Goal: Find contact information: Find contact information

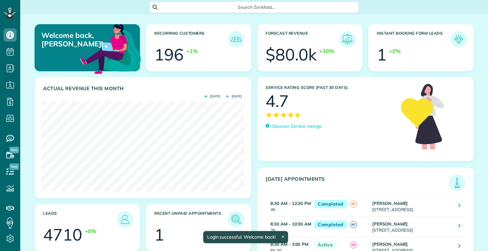
scroll to position [90, 203]
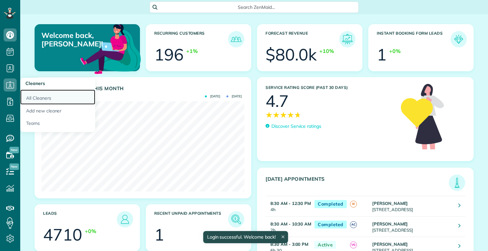
click at [39, 96] on link "All Cleaners" at bounding box center [57, 96] width 75 height 15
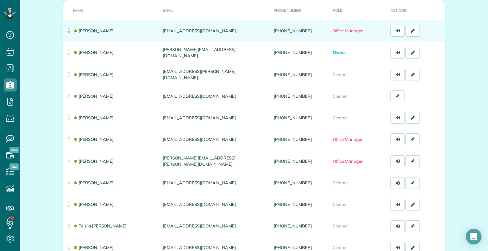
scroll to position [72, 0]
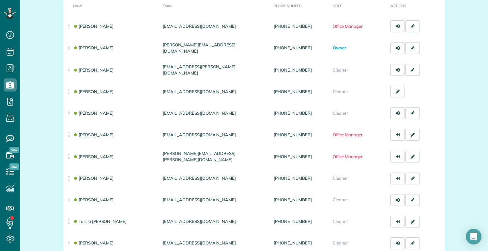
drag, startPoint x: 92, startPoint y: 71, endPoint x: 292, endPoint y: 2, distance: 212.2
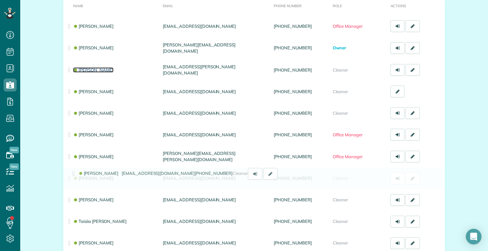
drag, startPoint x: 105, startPoint y: 179, endPoint x: 116, endPoint y: 181, distance: 11.0
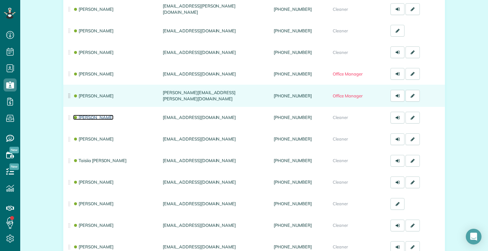
scroll to position [142, 0]
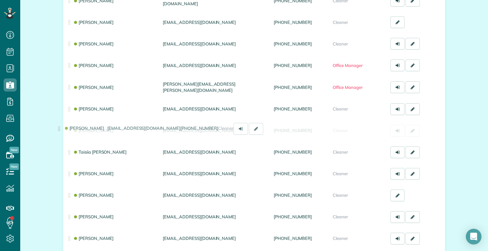
drag, startPoint x: 118, startPoint y: 130, endPoint x: 117, endPoint y: 135, distance: 5.6
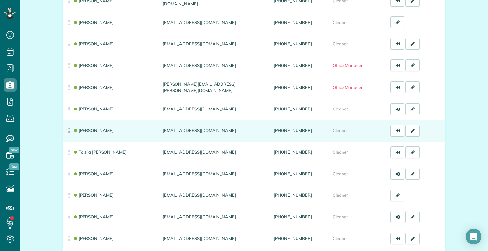
click at [117, 135] on td "Natalia Kononenko" at bounding box center [111, 131] width 97 height 22
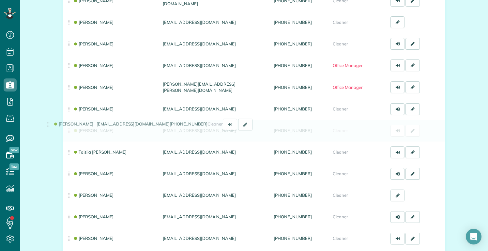
drag, startPoint x: 118, startPoint y: 133, endPoint x: 131, endPoint y: 138, distance: 13.3
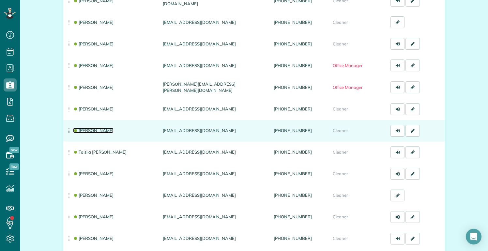
copy link "Natalia Kononenko"
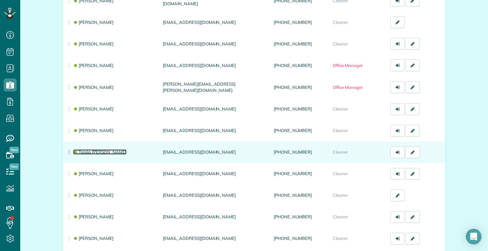
copy link "Taisiia Petruk"
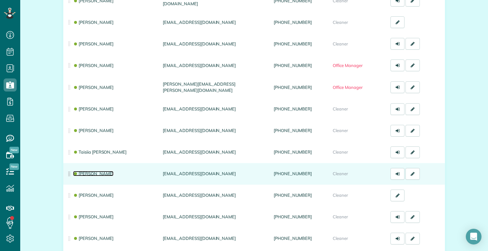
copy link "Norma Segundo"
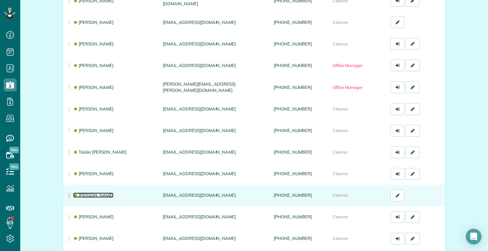
copy link "Olena Milinkovska"
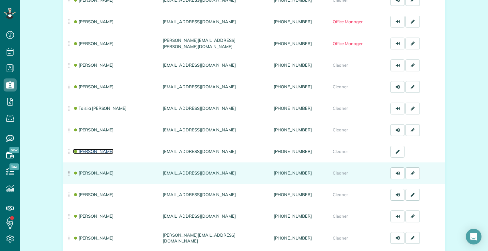
scroll to position [212, 0]
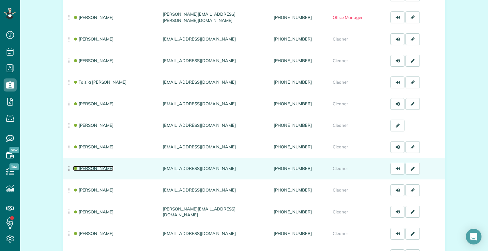
click at [102, 168] on link "[PERSON_NAME]" at bounding box center [93, 167] width 40 height 5
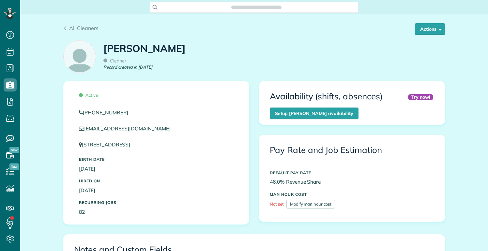
scroll to position [3, 3]
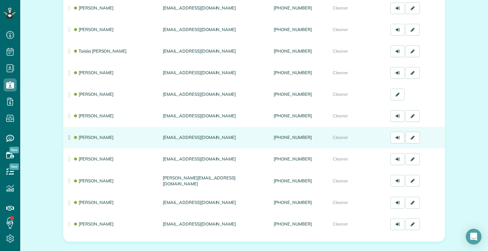
scroll to position [254, 0]
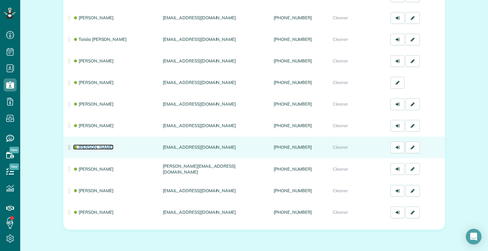
copy link "Valeriia Golubiuk"
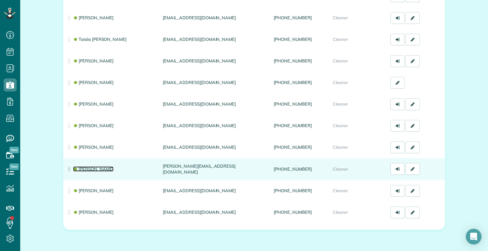
copy link "Ashton Lahiff"
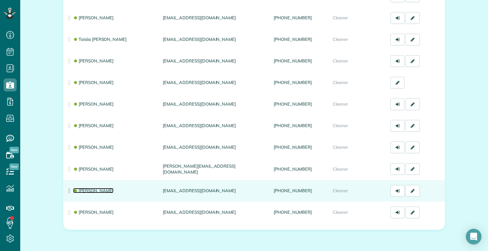
copy link "Kathleen Ferrugiari"
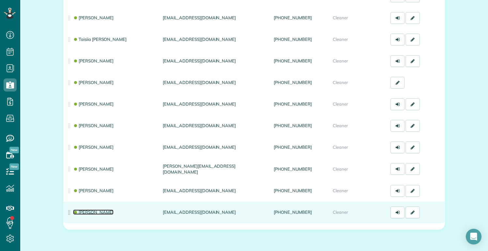
copy link "Denise Houser"
